Goal: Task Accomplishment & Management: Manage account settings

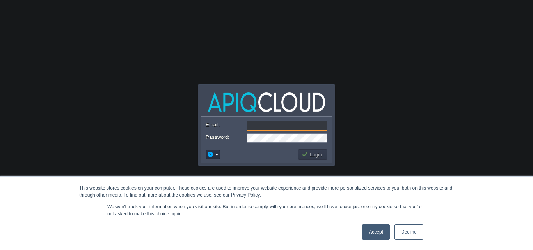
paste input "[EMAIL_ADDRESS][DOMAIN_NAME]"
type input "[EMAIL_ADDRESS][DOMAIN_NAME]"
click at [372, 232] on link "Accept" at bounding box center [376, 232] width 28 height 16
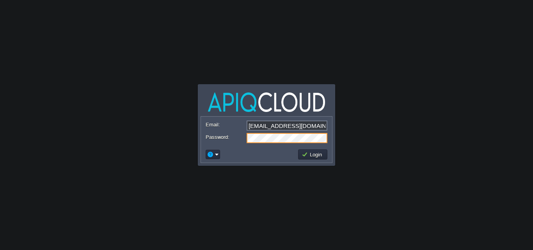
click at [308, 155] on button "Login" at bounding box center [312, 154] width 23 height 7
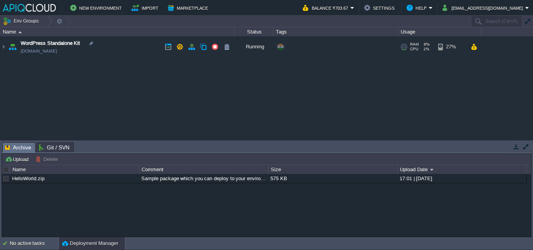
click at [7, 48] on img at bounding box center [12, 46] width 11 height 21
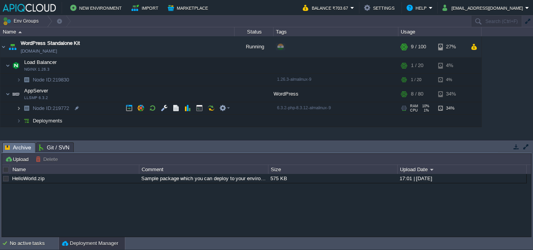
click at [18, 107] on img at bounding box center [18, 108] width 5 height 12
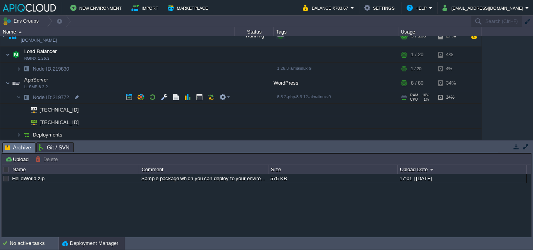
scroll to position [12, 0]
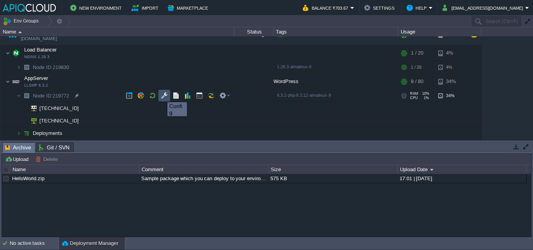
click at [162, 95] on button "button" at bounding box center [164, 95] width 7 height 7
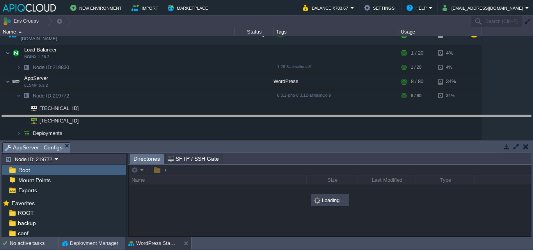
drag, startPoint x: 257, startPoint y: 145, endPoint x: 257, endPoint y: 118, distance: 27.3
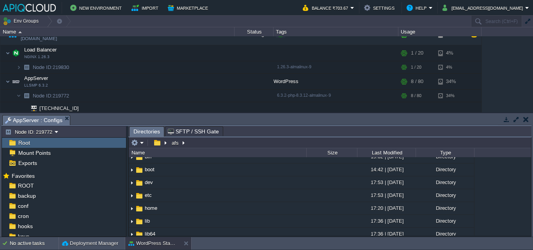
scroll to position [0, 0]
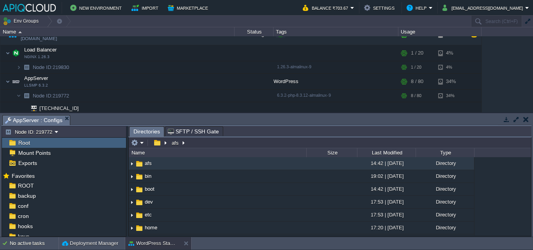
click at [38, 143] on div "Root" at bounding box center [64, 143] width 124 height 10
click at [24, 143] on span "Root" at bounding box center [24, 142] width 14 height 7
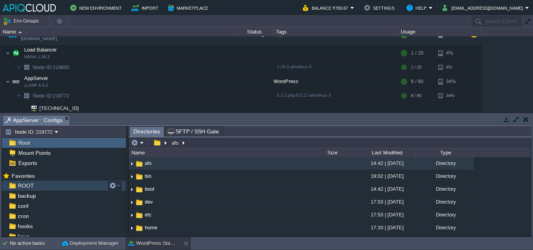
click at [32, 186] on span "ROOT" at bounding box center [25, 185] width 19 height 7
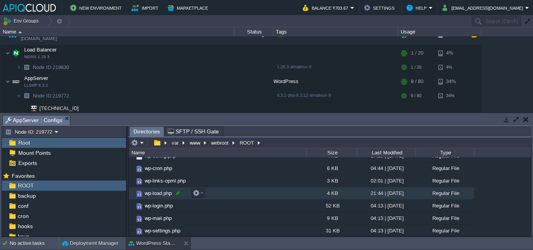
scroll to position [169, 0]
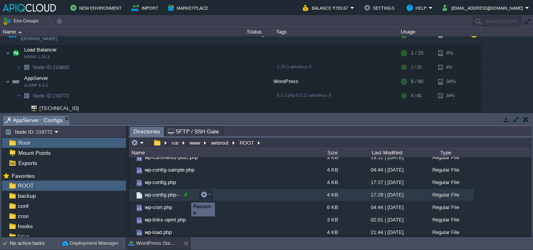
click at [185, 195] on div at bounding box center [185, 194] width 7 height 7
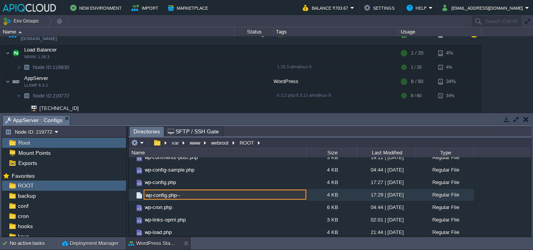
click at [137, 197] on img at bounding box center [139, 195] width 9 height 9
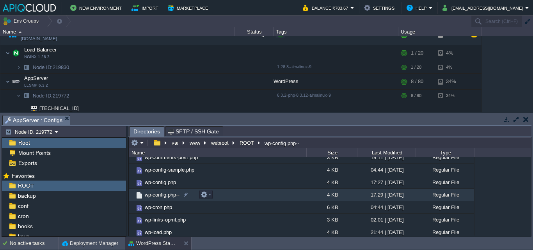
click at [149, 195] on span "wp-config.php--" at bounding box center [161, 194] width 37 height 7
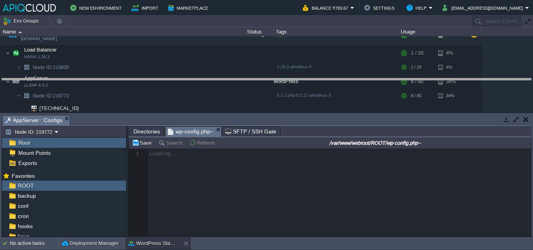
drag, startPoint x: 331, startPoint y: 119, endPoint x: 331, endPoint y: 113, distance: 5.8
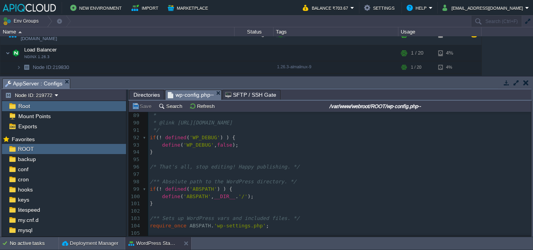
scroll to position [0, 0]
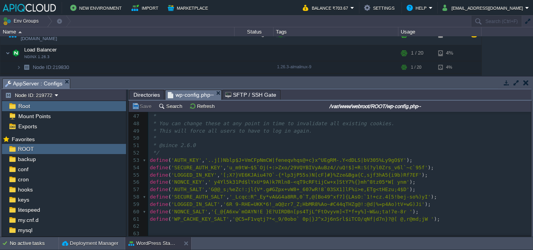
click at [194, 98] on span "wp-config.php--" at bounding box center [191, 95] width 46 height 10
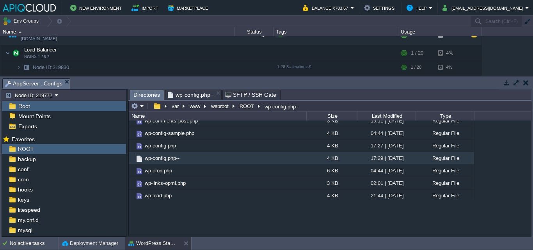
click at [151, 97] on span "Directories" at bounding box center [146, 95] width 27 height 10
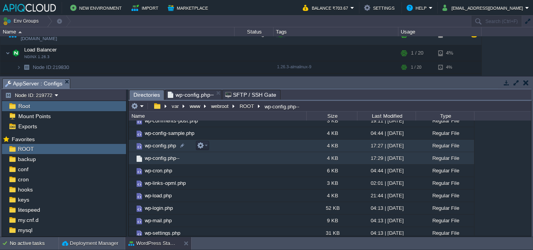
click at [168, 146] on span "wp-config.php" at bounding box center [160, 145] width 34 height 7
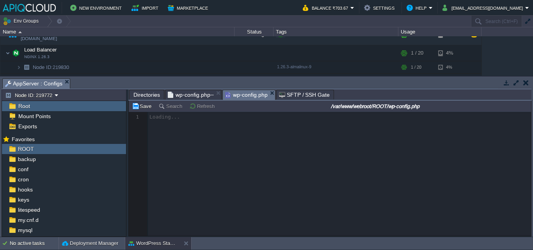
click at [307, 96] on span "SFTP / SSH Gate" at bounding box center [304, 94] width 51 height 9
click at [241, 97] on span "wp-config.php" at bounding box center [246, 95] width 42 height 10
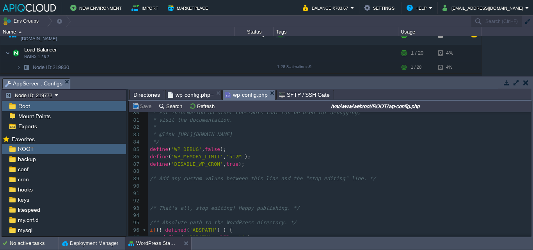
click at [215, 150] on span "false" at bounding box center [212, 149] width 15 height 6
click at [215, 150] on div "105 <?php 70 */ 71 $table_prefix = 'twol_' ; 72 ​ 73 /** 74 * For developers: W…" at bounding box center [339, 167] width 382 height 264
click at [212, 151] on div "105 <?php 70 */ 71 $table_prefix = 'twol_' ; 72 ​ 73 /** 74 * For developers: W…" at bounding box center [339, 167] width 382 height 264
type textarea "true"
click at [138, 106] on button "Save" at bounding box center [143, 106] width 22 height 7
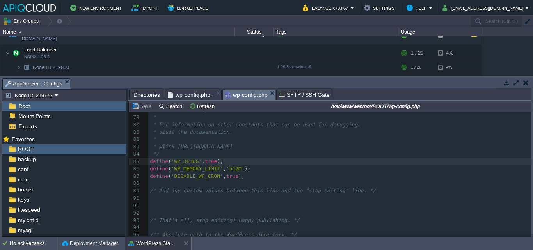
click at [143, 94] on span "Directories" at bounding box center [146, 94] width 27 height 9
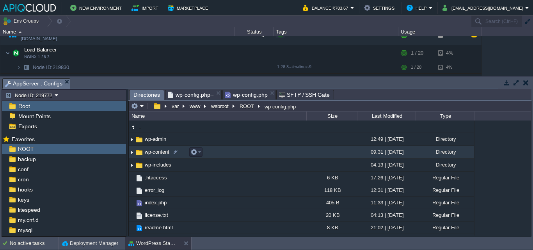
click at [148, 152] on span "wp-content" at bounding box center [156, 152] width 27 height 7
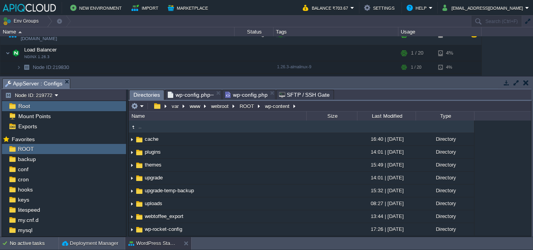
click at [164, 127] on td ".." at bounding box center [217, 126] width 177 height 12
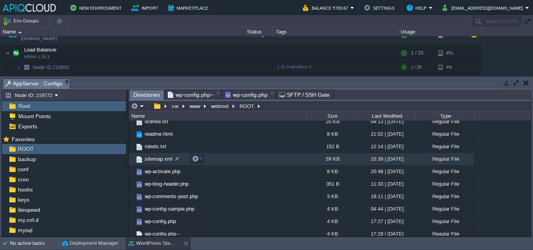
scroll to position [16, 0]
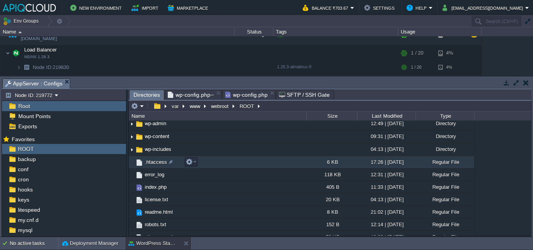
click at [154, 163] on span ".htaccess" at bounding box center [155, 162] width 25 height 7
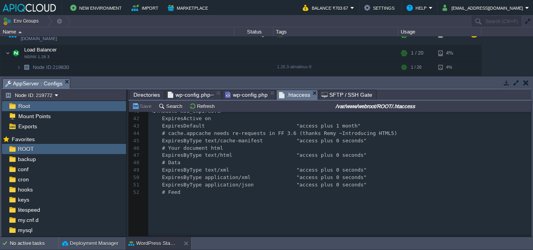
scroll to position [390, 0]
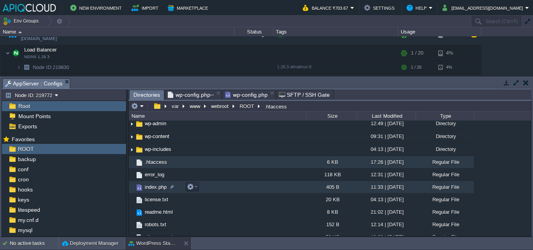
click at [156, 189] on span "index.php" at bounding box center [155, 187] width 24 height 7
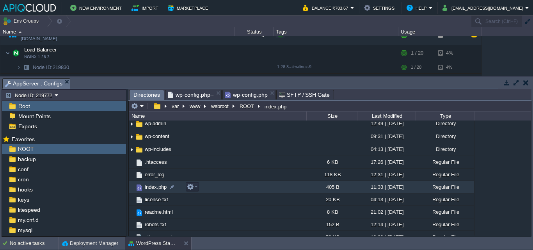
click at [156, 189] on span "index.php" at bounding box center [155, 187] width 24 height 7
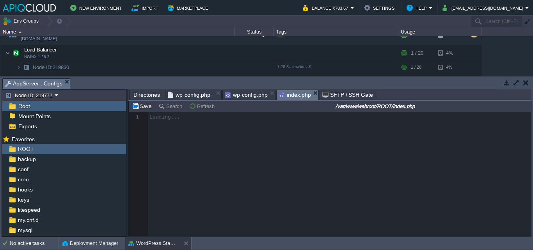
click at [248, 96] on span "wp-config.php" at bounding box center [246, 94] width 42 height 9
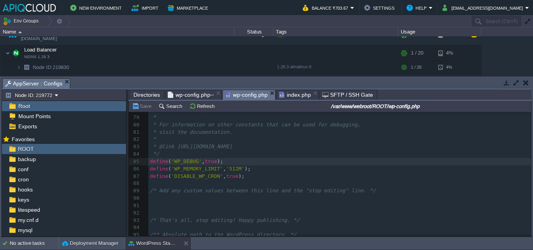
click at [206, 95] on span "wp-config.php--" at bounding box center [191, 94] width 46 height 9
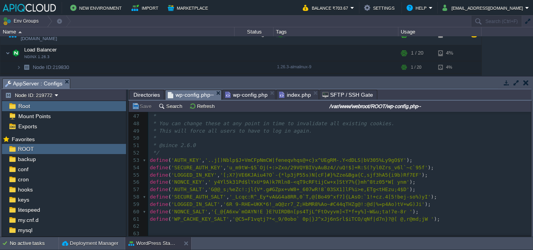
click at [139, 97] on span "Directories" at bounding box center [146, 94] width 27 height 9
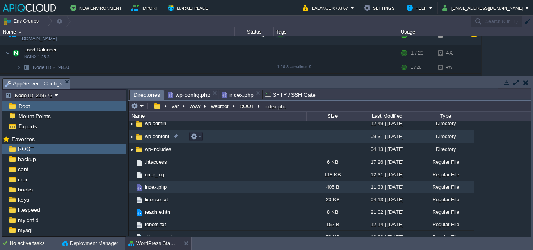
click at [159, 138] on span "wp-content" at bounding box center [156, 136] width 27 height 7
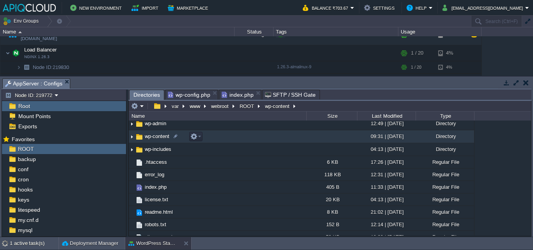
click at [159, 138] on span "wp-content" at bounding box center [156, 136] width 27 height 7
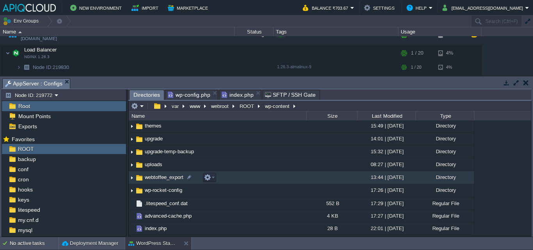
scroll to position [50, 0]
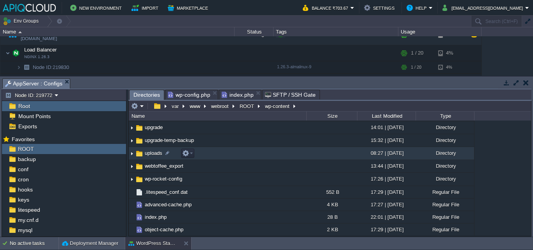
click at [147, 155] on span "uploads" at bounding box center [153, 153] width 20 height 7
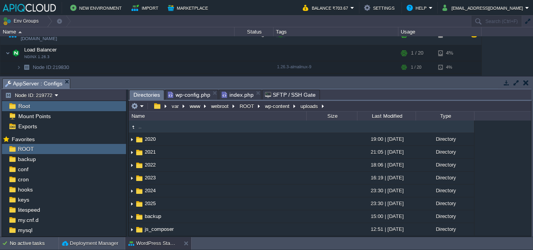
click at [235, 99] on span "index.php" at bounding box center [237, 94] width 32 height 9
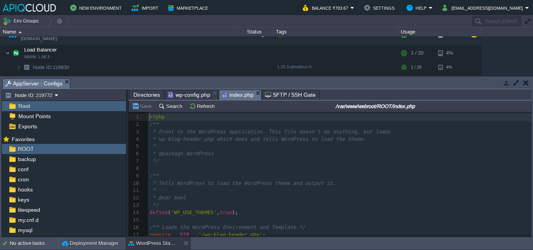
click at [145, 95] on span "Directories" at bounding box center [146, 94] width 27 height 9
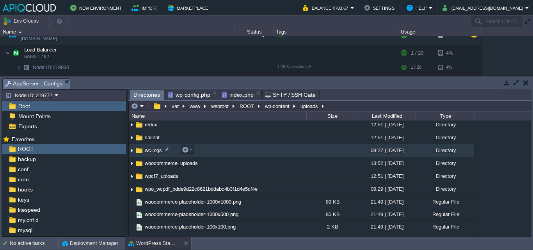
click at [155, 152] on span "wc-logs" at bounding box center [152, 150] width 19 height 7
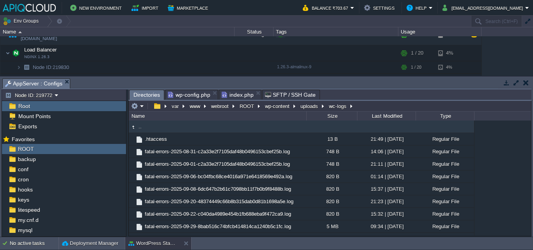
click at [378, 118] on div "Last Modified" at bounding box center [386, 115] width 58 height 9
click at [386, 118] on div "Last Modified" at bounding box center [386, 115] width 58 height 9
click at [403, 115] on div "Last Modified" at bounding box center [386, 115] width 58 height 9
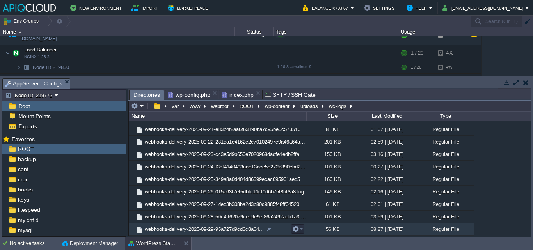
click at [168, 230] on span "webhooks-delivery-2025-09-29-95a727d9cd3c8a04..." at bounding box center [203, 229] width 121 height 7
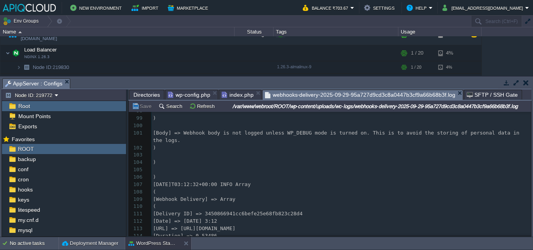
scroll to position [774, 0]
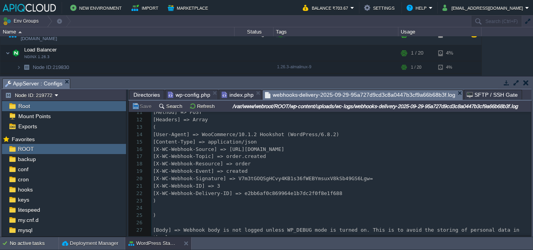
click at [196, 99] on span "wp-config.php" at bounding box center [189, 94] width 42 height 9
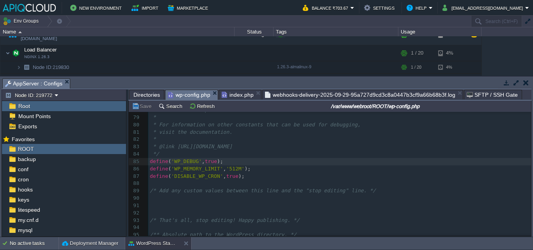
click at [236, 161] on pre "define ( 'WP_DEBUG' , true );" at bounding box center [339, 161] width 382 height 7
type textarea "false"
click at [143, 109] on button "Save" at bounding box center [143, 106] width 22 height 7
click at [242, 158] on pre "*/" at bounding box center [339, 153] width 382 height 7
click at [238, 159] on pre "define ( 'WP_DEBUG' , false );" at bounding box center [339, 161] width 382 height 7
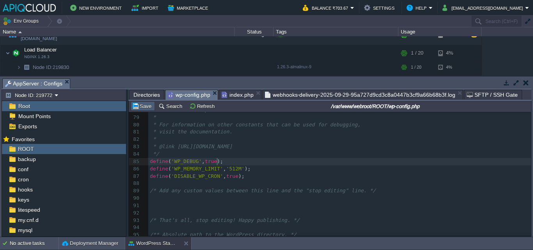
click at [134, 108] on button "Save" at bounding box center [143, 106] width 22 height 7
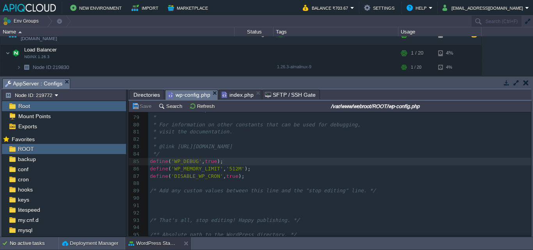
click at [144, 93] on span "Directories" at bounding box center [146, 94] width 27 height 9
click at [191, 93] on span "wp-config.php" at bounding box center [189, 95] width 42 height 10
click at [145, 95] on span "Directories" at bounding box center [146, 94] width 27 height 9
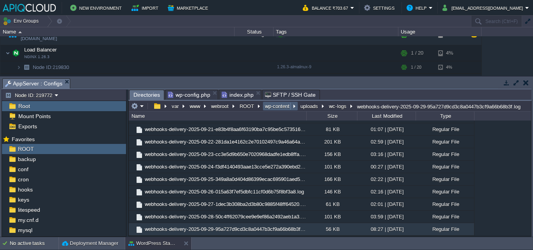
click at [285, 107] on button "wp-content" at bounding box center [278, 106] width 28 height 7
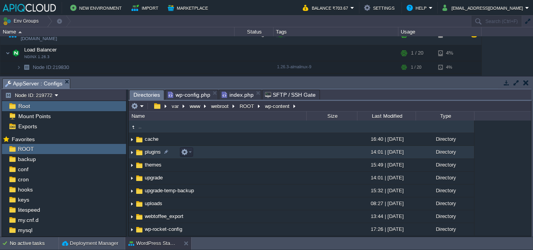
click at [147, 154] on span "plugins" at bounding box center [152, 152] width 18 height 7
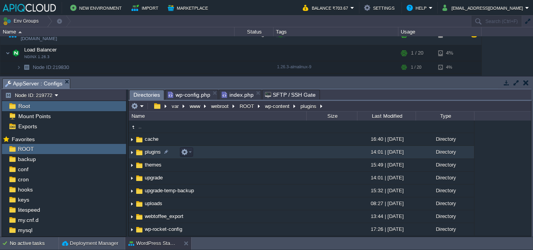
click at [148, 154] on span "plugins" at bounding box center [152, 152] width 18 height 7
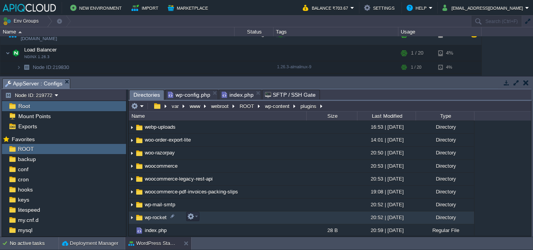
click at [168, 216] on td "wp-rocket" at bounding box center [217, 217] width 177 height 13
click at [171, 217] on div at bounding box center [172, 215] width 7 height 7
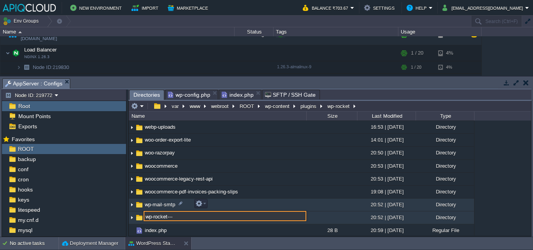
type input "wp-rocket---"
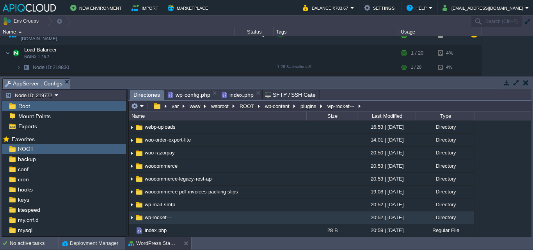
click at [177, 92] on span "wp-config.php" at bounding box center [189, 94] width 42 height 9
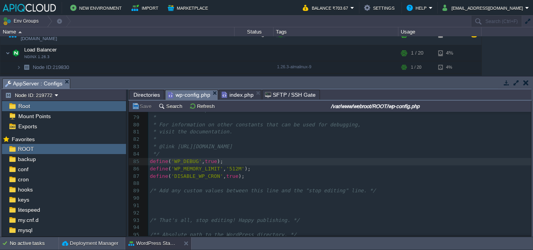
click at [249, 171] on pre "define ( 'WP_MEMORY_LIMIT' , '512M' );" at bounding box center [339, 168] width 382 height 7
click at [134, 104] on button "Save" at bounding box center [143, 106] width 22 height 7
click at [255, 175] on pre "define ( 'DISABLE_WP_CRON' , true );" at bounding box center [339, 176] width 382 height 7
click at [137, 106] on button "Save" at bounding box center [143, 106] width 22 height 7
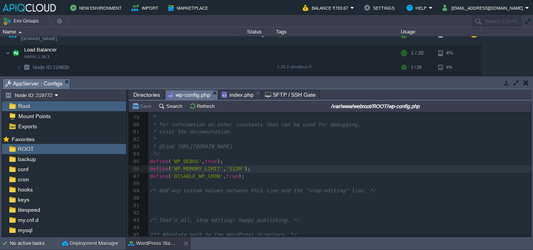
click at [140, 97] on span "Directories" at bounding box center [146, 94] width 27 height 9
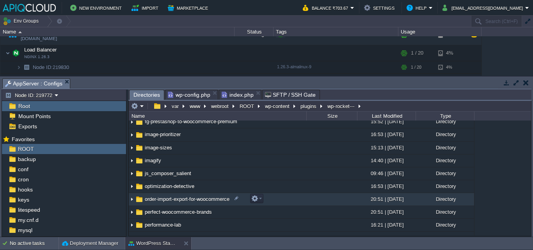
scroll to position [0, 0]
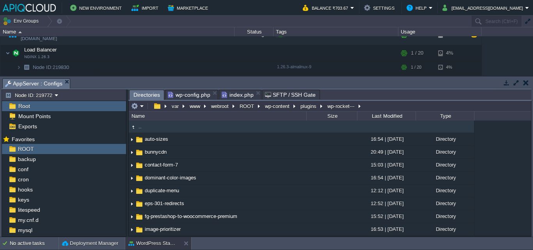
click at [149, 126] on td ".." at bounding box center [217, 126] width 177 height 12
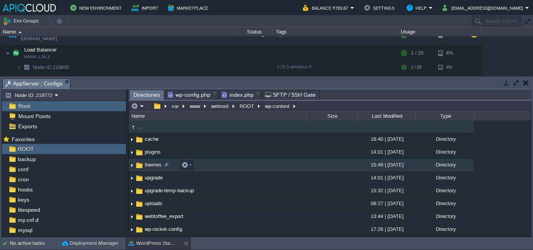
click at [154, 165] on span "themes" at bounding box center [152, 164] width 19 height 7
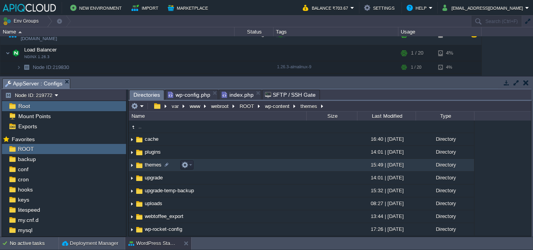
click at [154, 165] on span "themes" at bounding box center [152, 164] width 19 height 7
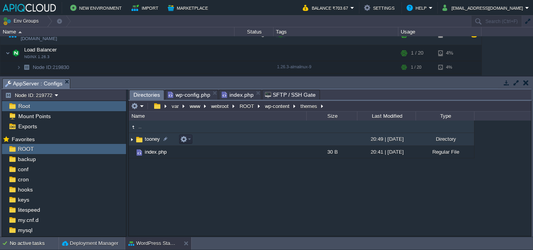
click at [155, 142] on span "tooney" at bounding box center [152, 139] width 18 height 7
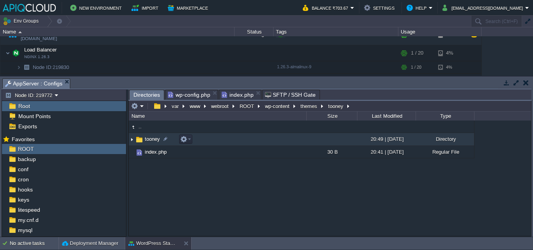
click at [155, 142] on span "tooney" at bounding box center [152, 139] width 18 height 7
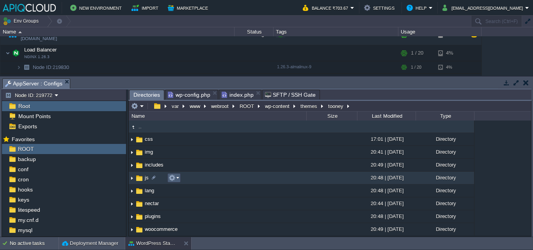
scroll to position [39, 0]
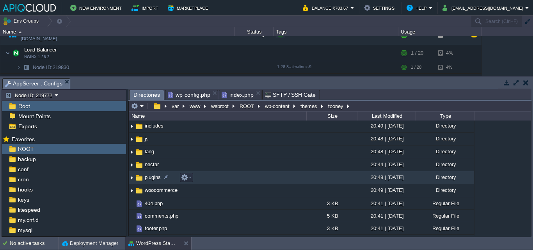
click at [152, 176] on span "plugins" at bounding box center [152, 177] width 18 height 7
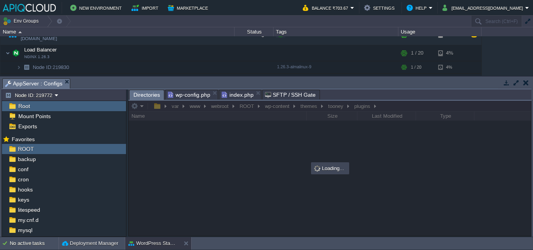
scroll to position [0, 0]
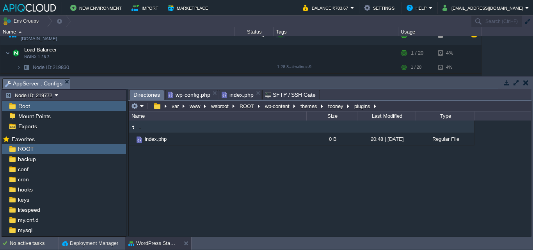
click at [157, 126] on td ".." at bounding box center [217, 126] width 177 height 12
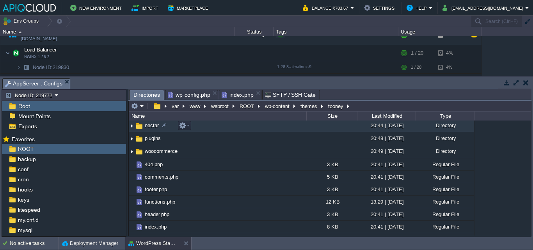
scroll to position [39, 0]
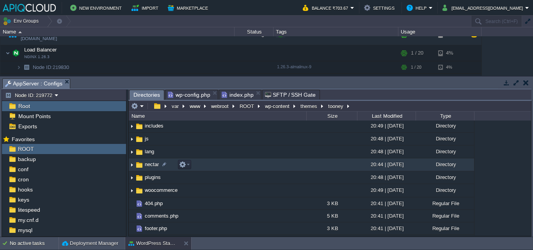
click at [147, 165] on span "nectar" at bounding box center [151, 164] width 16 height 7
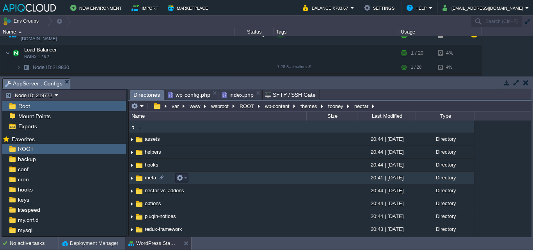
scroll to position [39, 0]
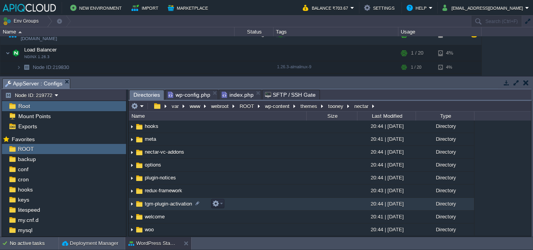
click at [170, 204] on span "tgm-plugin-activation" at bounding box center [168, 203] width 50 height 7
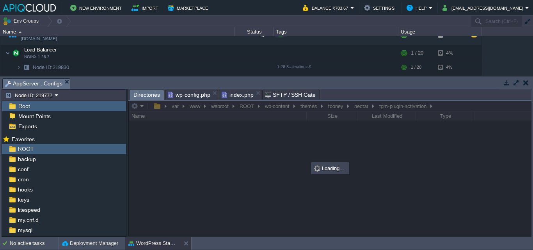
scroll to position [0, 0]
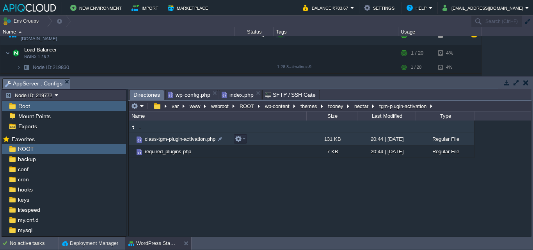
click at [179, 142] on span "class-tgm-plugin-activation.php" at bounding box center [179, 139] width 73 height 7
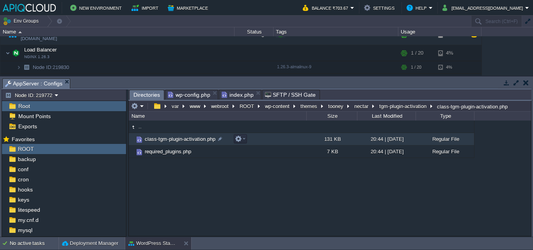
click at [179, 142] on span "class-tgm-plugin-activation.php" at bounding box center [179, 139] width 73 height 7
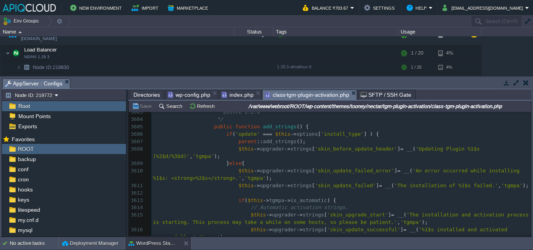
scroll to position [26497, 0]
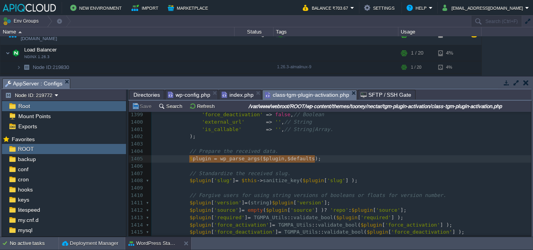
type textarea "$plugin = wp_parse_args( $plugin, $defaults );"
click at [147, 93] on span "Directories" at bounding box center [146, 94] width 27 height 9
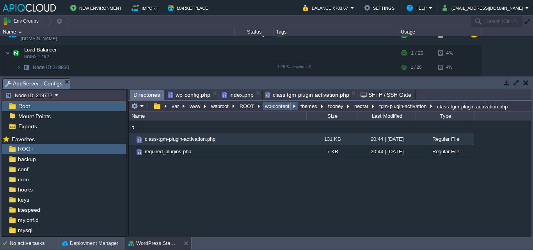
click at [285, 109] on button "wp-content" at bounding box center [278, 106] width 28 height 7
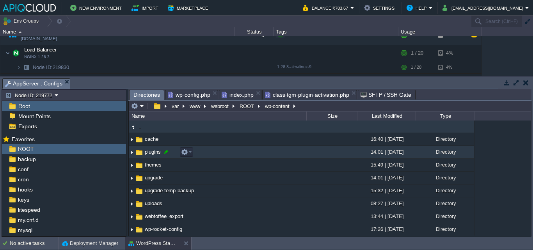
click at [167, 155] on div at bounding box center [166, 151] width 7 height 7
click at [170, 153] on div at bounding box center [169, 151] width 7 height 7
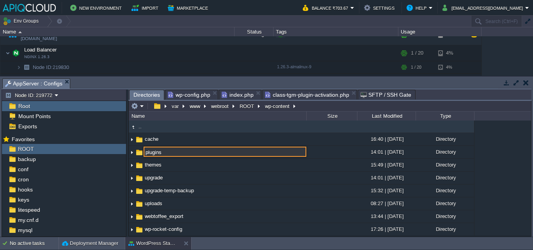
type input "plugins"
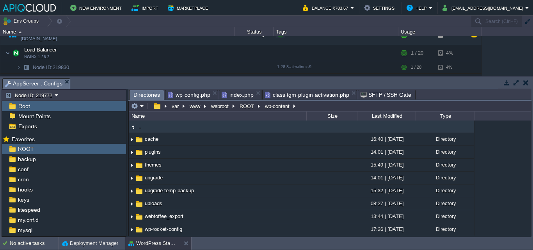
click at [309, 96] on span "class-tgm-plugin-activation.php" at bounding box center [307, 94] width 84 height 9
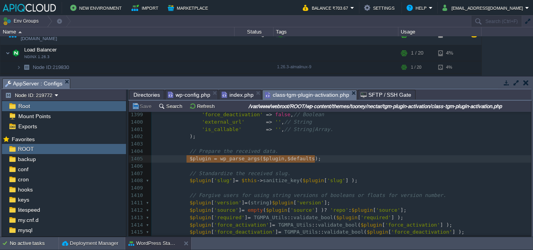
click at [258, 140] on pre ");" at bounding box center [340, 136] width 379 height 7
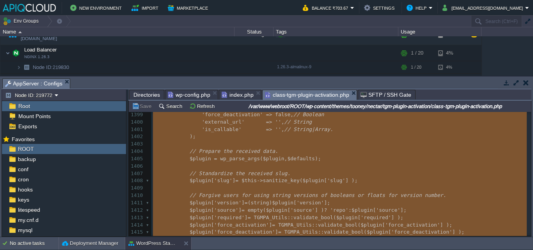
type textarea "-"
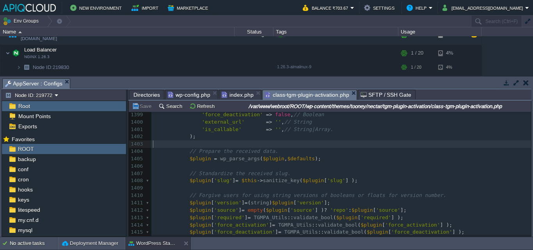
type textarea "-"
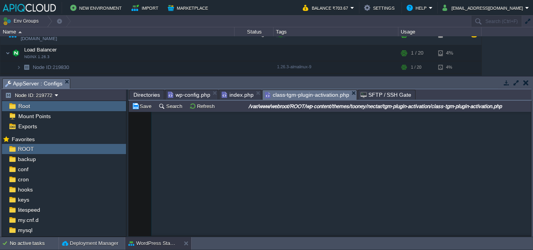
scroll to position [28551, 0]
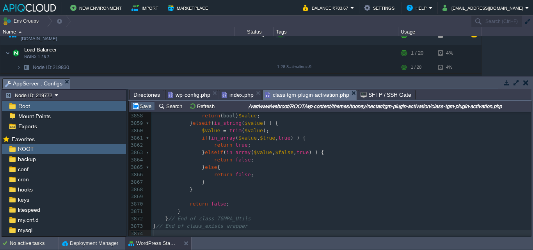
click at [144, 105] on button "Save" at bounding box center [143, 106] width 22 height 7
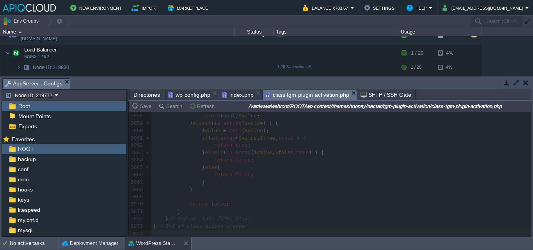
click at [246, 94] on span "index.php" at bounding box center [237, 94] width 32 height 9
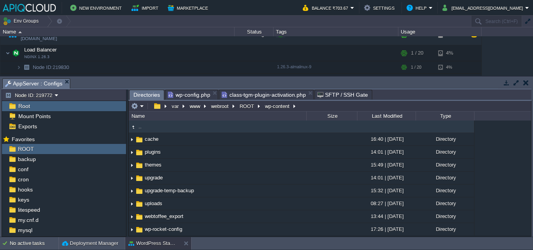
click at [249, 93] on span "class-tgm-plugin-activation.php" at bounding box center [263, 94] width 84 height 9
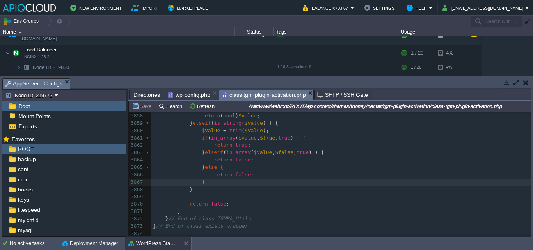
type textarea "-"
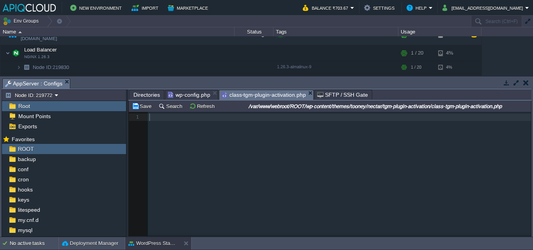
scroll to position [28522, 0]
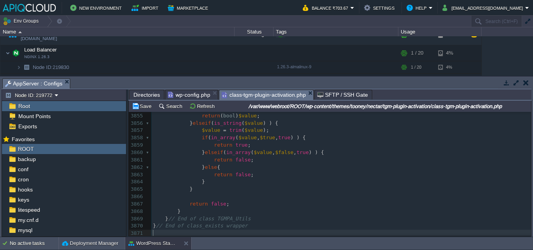
click at [289, 175] on pre "return false ;" at bounding box center [340, 174] width 379 height 7
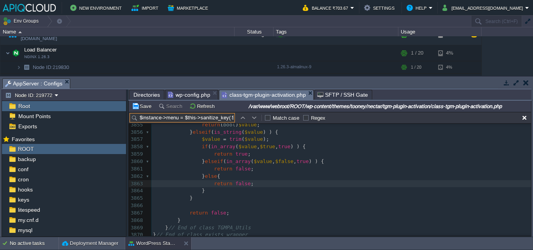
scroll to position [0, 34]
drag, startPoint x: 153, startPoint y: 119, endPoint x: 308, endPoint y: 119, distance: 154.4
click at [308, 119] on tr "$instance->menu = $this->sanitize_key( $instance->id ) Match case Regex No matc…" at bounding box center [244, 117] width 231 height 9
type input "$instance"
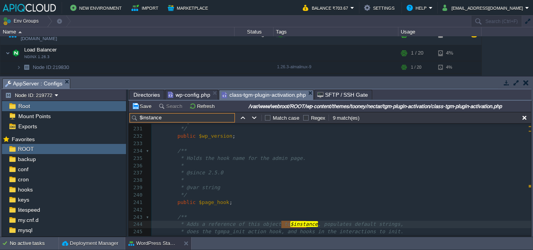
scroll to position [15475, 0]
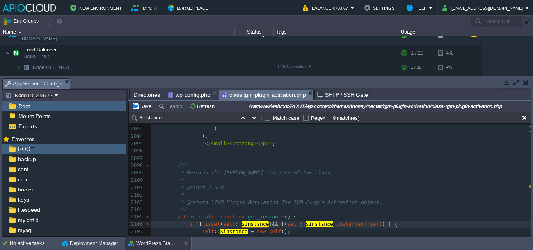
click at [178, 115] on input "$instance" at bounding box center [181, 117] width 105 height 9
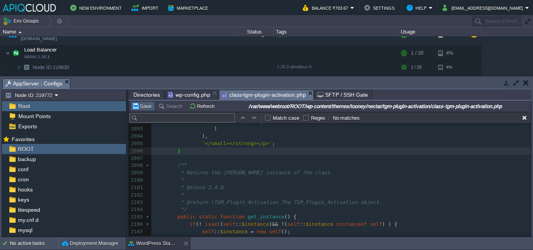
click at [134, 106] on button "Save" at bounding box center [143, 106] width 22 height 7
click at [187, 97] on span "wp-config.php" at bounding box center [189, 94] width 42 height 9
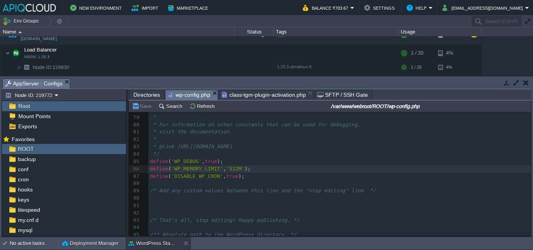
click at [236, 165] on pre "define ( 'WP_DEBUG' , true );" at bounding box center [339, 161] width 382 height 7
click at [146, 108] on button "Save" at bounding box center [143, 106] width 22 height 7
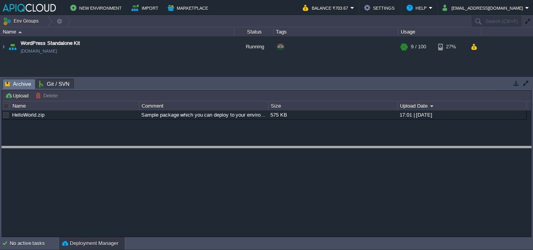
drag, startPoint x: 364, startPoint y: 81, endPoint x: 197, endPoint y: 101, distance: 168.8
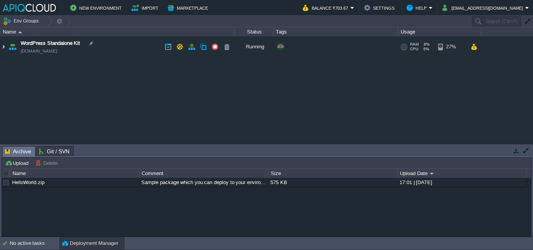
click at [5, 49] on img at bounding box center [3, 46] width 6 height 21
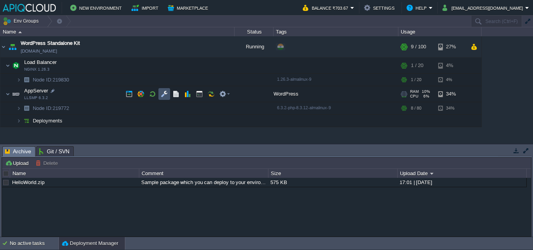
click at [163, 96] on button "button" at bounding box center [164, 93] width 7 height 7
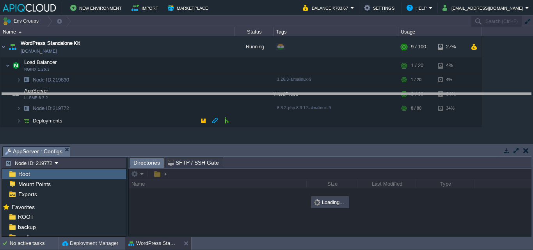
drag, startPoint x: 249, startPoint y: 149, endPoint x: 252, endPoint y: 96, distance: 53.5
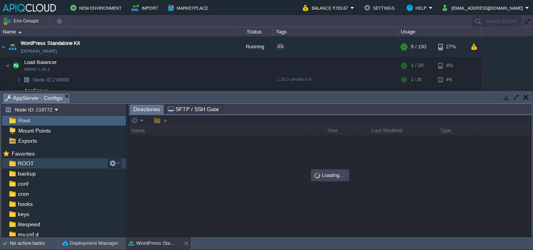
click at [19, 166] on span "ROOT" at bounding box center [25, 163] width 19 height 7
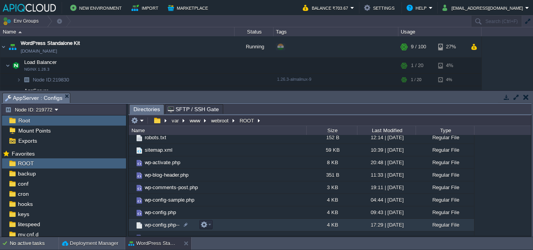
scroll to position [156, 0]
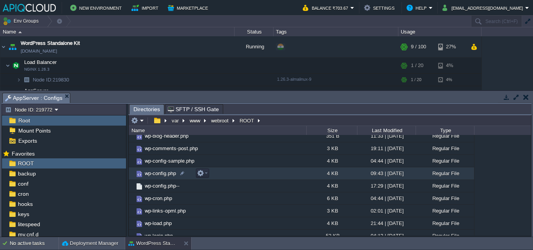
click at [159, 175] on span "wp-config.php" at bounding box center [160, 173] width 34 height 7
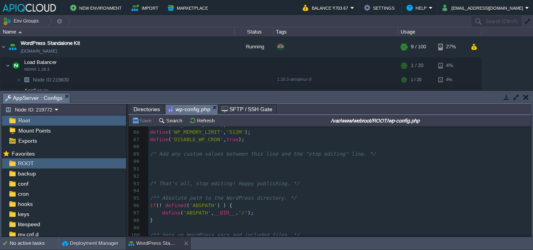
scroll to position [0, 0]
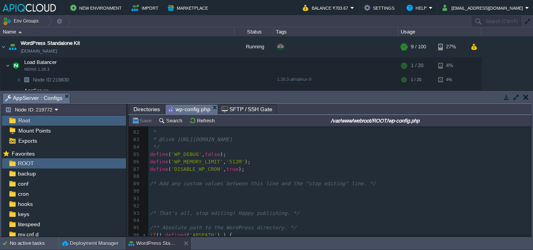
click at [150, 110] on span "Directories" at bounding box center [146, 108] width 27 height 9
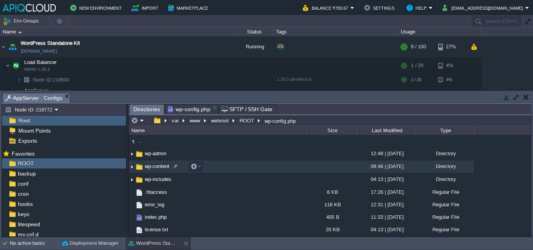
click at [154, 167] on span "wp-content" at bounding box center [156, 166] width 27 height 7
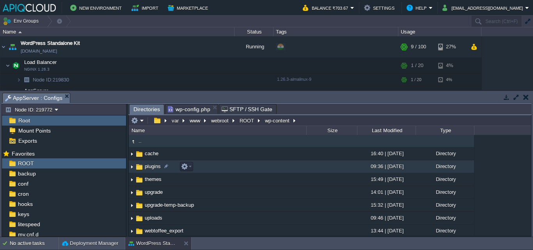
click at [145, 167] on span "plugins" at bounding box center [152, 166] width 18 height 7
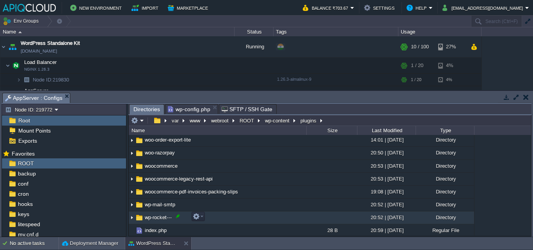
click at [178, 218] on div at bounding box center [177, 215] width 7 height 7
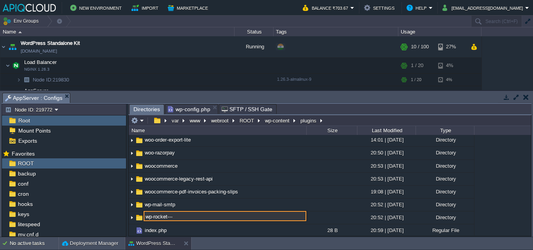
click at [178, 217] on input "wp-rocket---" at bounding box center [224, 216] width 163 height 10
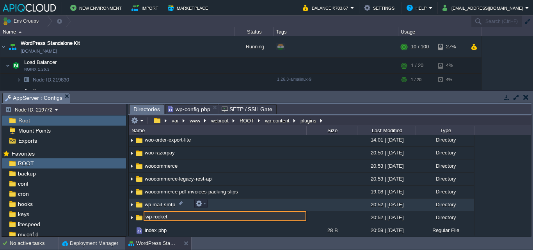
type input "wp-rocket"
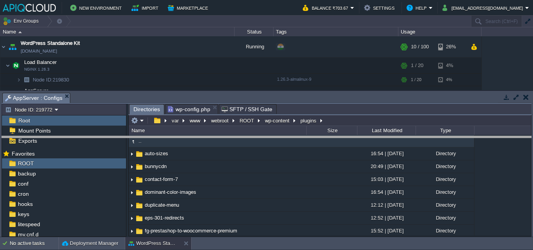
drag, startPoint x: 322, startPoint y: 97, endPoint x: 322, endPoint y: 140, distance: 43.3
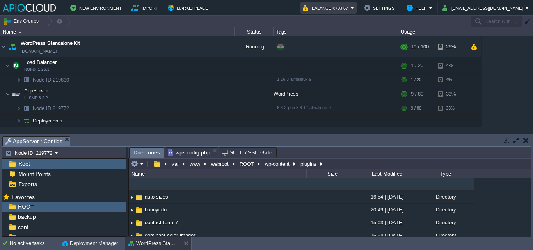
click at [354, 8] on em "Balance ₹703.67" at bounding box center [328, 7] width 51 height 9
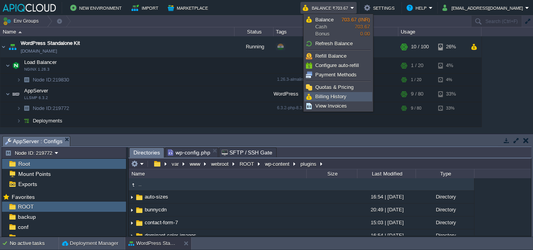
click at [320, 95] on span "Billing History" at bounding box center [330, 97] width 31 height 6
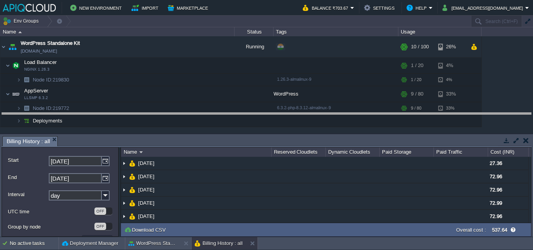
drag, startPoint x: 282, startPoint y: 136, endPoint x: 282, endPoint y: 113, distance: 23.4
click at [282, 113] on body "New Environment Import Marketplace Bonus ₹0.00 Upgrade Account Balance ₹703.67 …" at bounding box center [266, 125] width 533 height 250
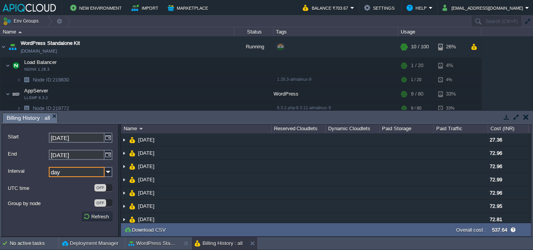
click at [59, 173] on input "day" at bounding box center [77, 172] width 56 height 10
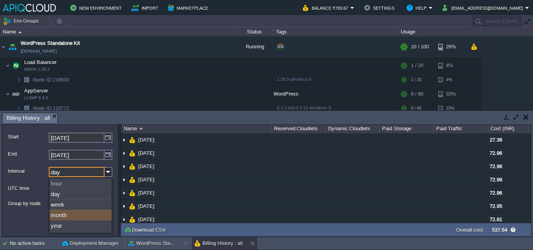
click at [67, 220] on div "month" at bounding box center [81, 215] width 62 height 11
type input "month"
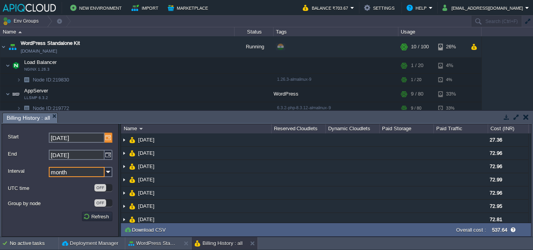
click at [110, 137] on img at bounding box center [108, 138] width 8 height 10
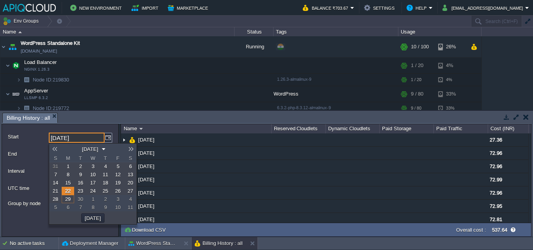
click at [54, 150] on link at bounding box center [54, 149] width 11 height 6
click at [80, 165] on span "1" at bounding box center [80, 166] width 3 height 6
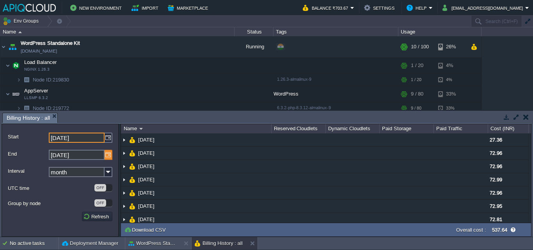
click at [109, 155] on img at bounding box center [108, 155] width 8 height 10
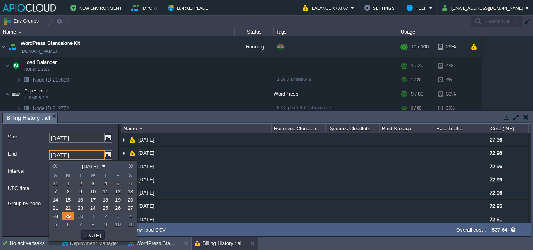
click at [69, 217] on span "29" at bounding box center [67, 216] width 5 height 6
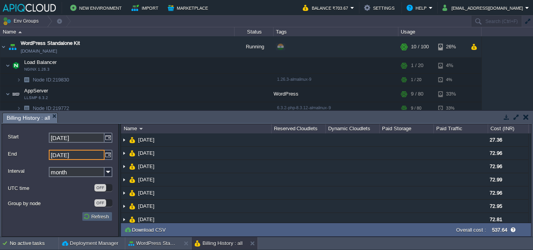
click at [94, 217] on button "Refresh" at bounding box center [97, 216] width 28 height 7
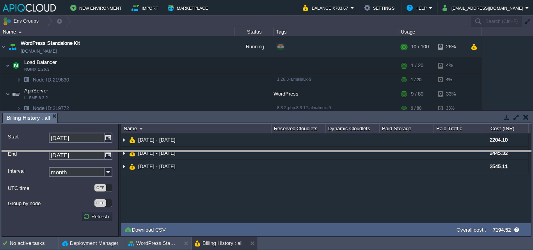
drag, startPoint x: 246, startPoint y: 118, endPoint x: 246, endPoint y: 159, distance: 40.9
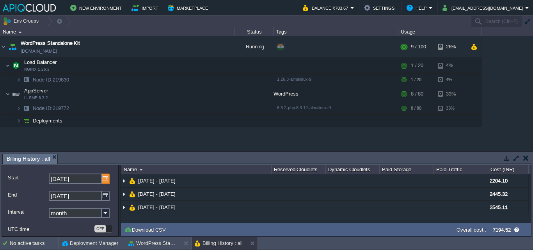
click at [104, 177] on img at bounding box center [106, 178] width 8 height 10
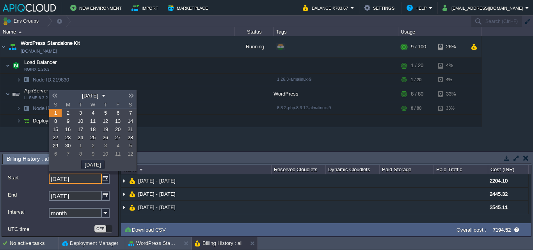
click at [56, 94] on link at bounding box center [54, 95] width 11 height 6
click at [103, 115] on link "1" at bounding box center [105, 113] width 12 height 8
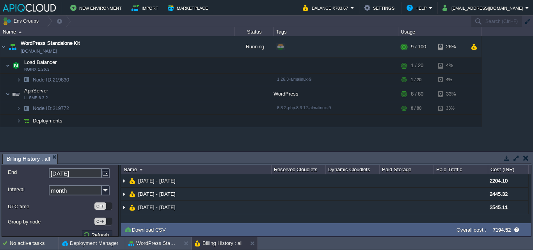
scroll to position [32, 0]
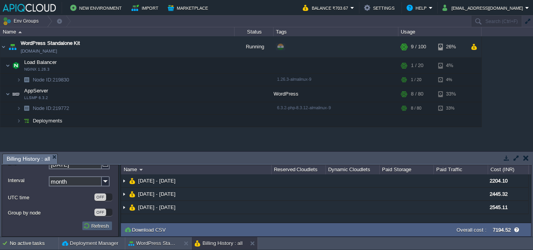
click at [93, 225] on button "Refresh" at bounding box center [97, 225] width 28 height 7
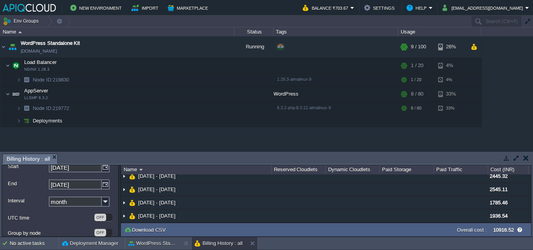
scroll to position [0, 0]
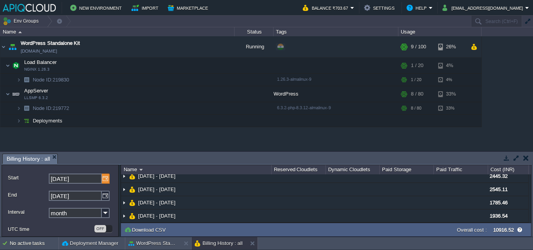
click at [104, 178] on img at bounding box center [106, 178] width 8 height 10
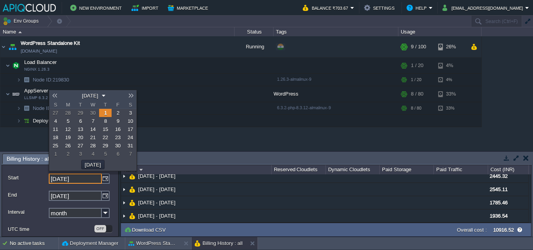
click at [55, 96] on link at bounding box center [54, 95] width 11 height 6
click at [127, 112] on link "1" at bounding box center [130, 113] width 12 height 8
type input "01-02-2025"
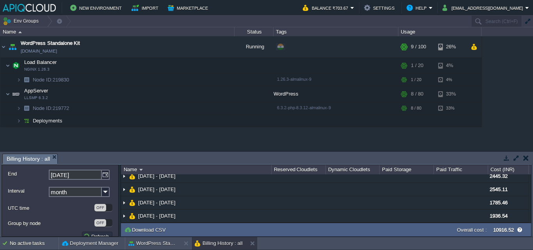
scroll to position [32, 0]
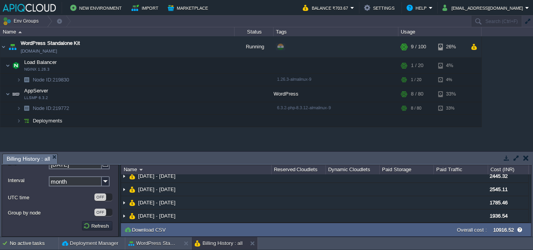
click at [93, 225] on button "Refresh" at bounding box center [97, 225] width 28 height 7
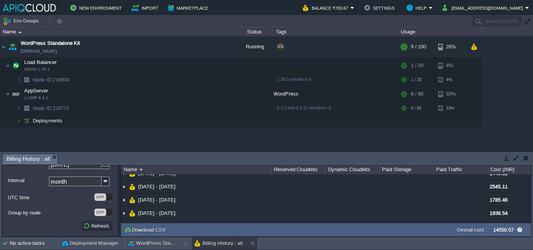
scroll to position [0, 0]
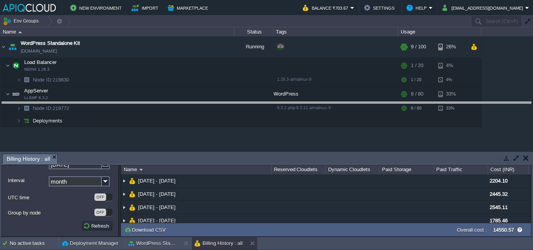
drag, startPoint x: 297, startPoint y: 156, endPoint x: 299, endPoint y: 104, distance: 51.5
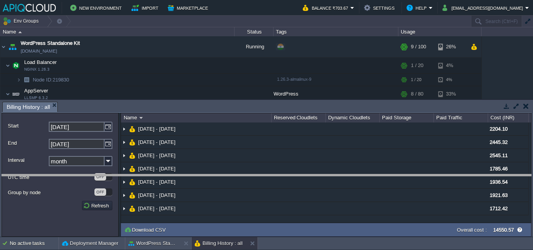
drag, startPoint x: 268, startPoint y: 104, endPoint x: 273, endPoint y: 177, distance: 72.7
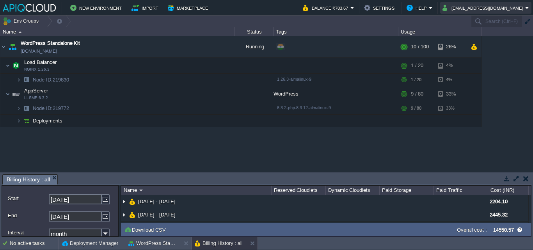
click at [495, 7] on button "[EMAIL_ADDRESS][DOMAIN_NAME]" at bounding box center [483, 7] width 83 height 9
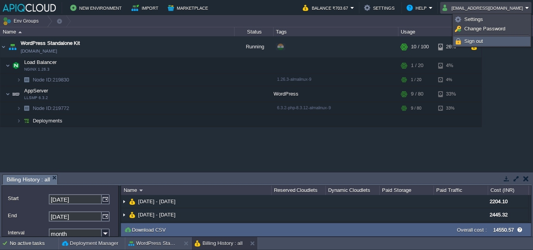
click at [470, 42] on span "Sign out" at bounding box center [473, 41] width 19 height 6
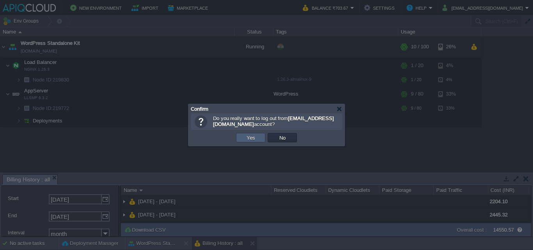
click at [249, 138] on button "Yes" at bounding box center [250, 137] width 13 height 7
